Goal: Complete application form

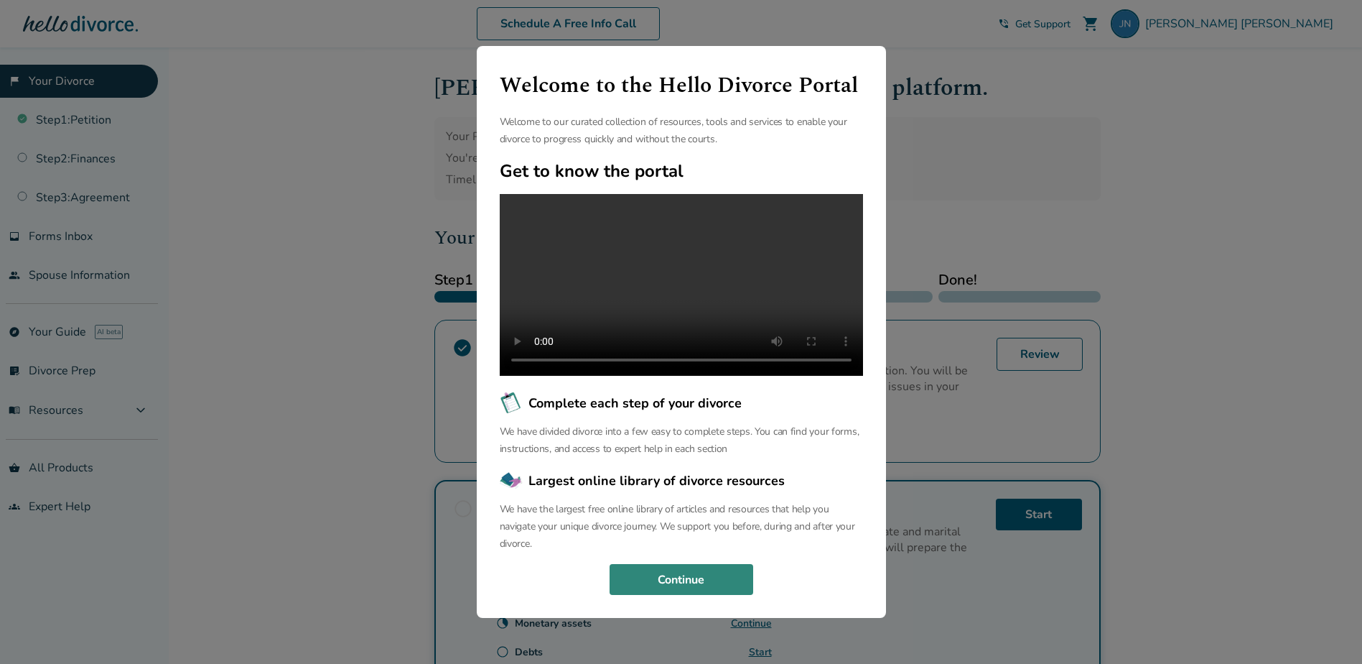
click at [684, 591] on button "Continue" at bounding box center [682, 580] width 144 height 32
